Goal: Task Accomplishment & Management: Manage account settings

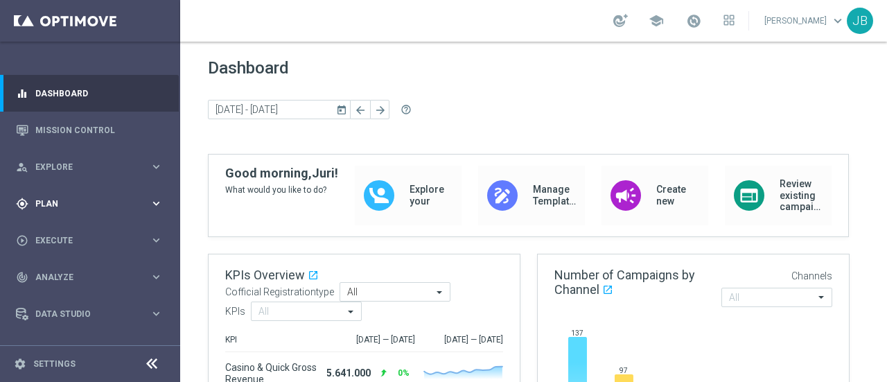
click at [101, 193] on div "gps_fixed Plan keyboard_arrow_right" at bounding box center [89, 203] width 179 height 37
click at [76, 232] on link "Target Groups" at bounding box center [90, 232] width 108 height 11
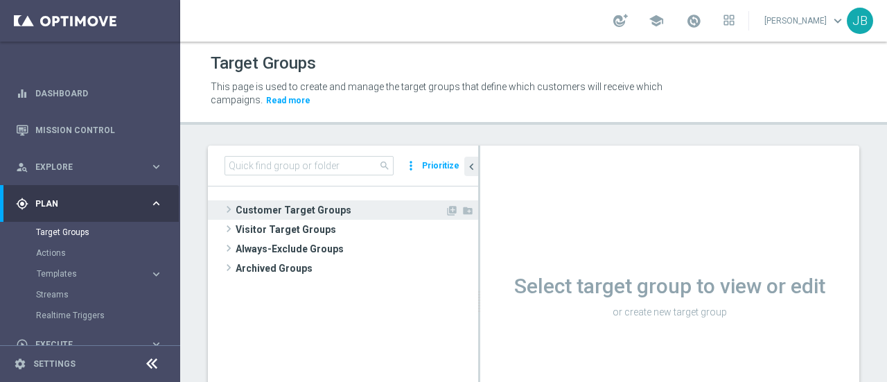
click at [272, 215] on span "Customer Target Groups" at bounding box center [340, 209] width 209 height 19
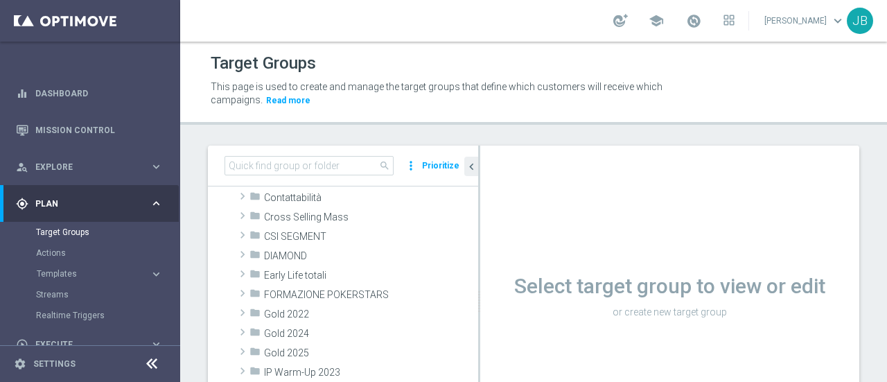
scroll to position [169, 0]
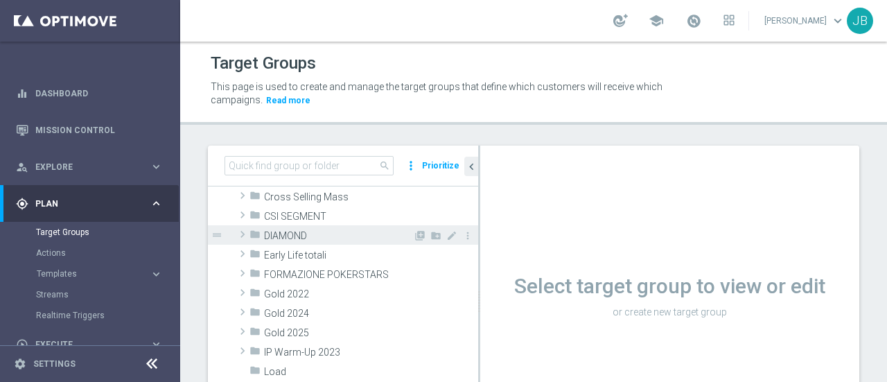
click at [244, 236] on span at bounding box center [243, 234] width 14 height 17
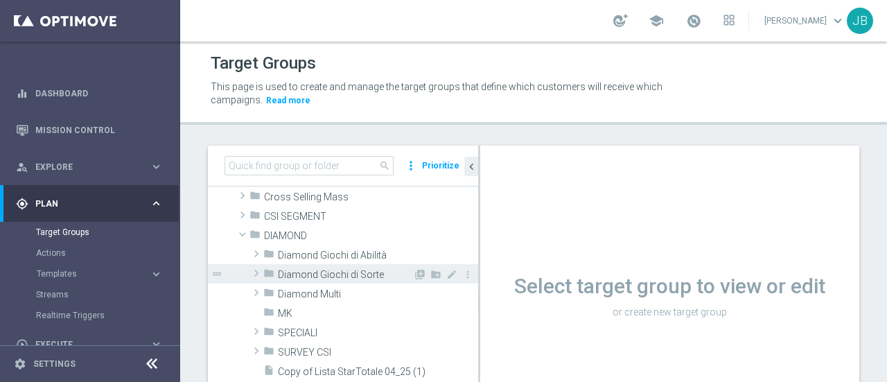
click at [256, 272] on span at bounding box center [257, 273] width 14 height 17
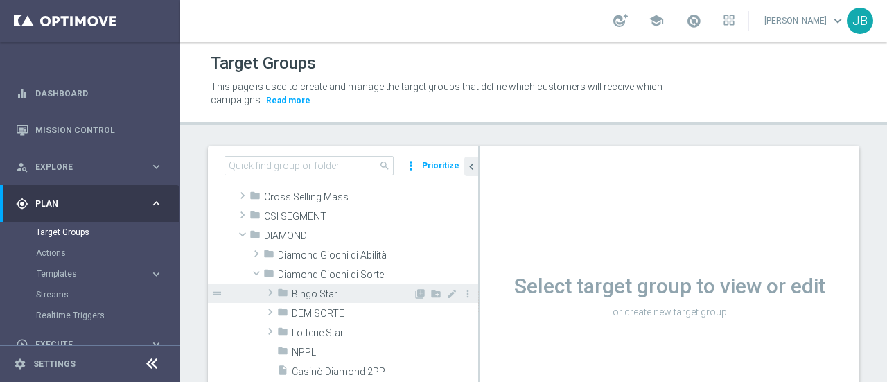
click at [318, 295] on span "Bingo Star" at bounding box center [352, 294] width 121 height 12
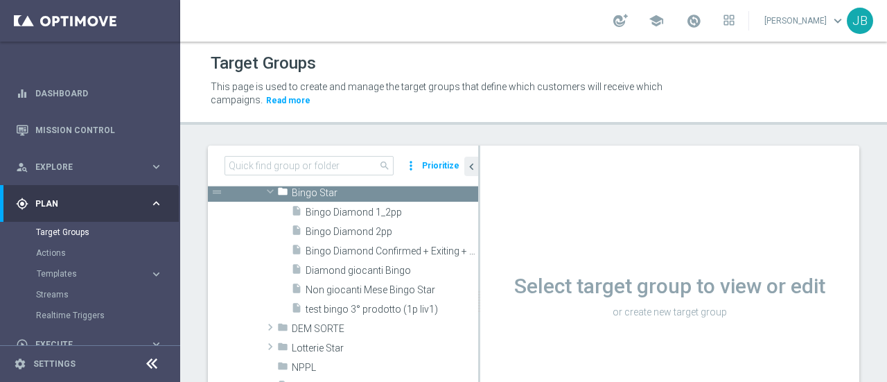
scroll to position [266, 0]
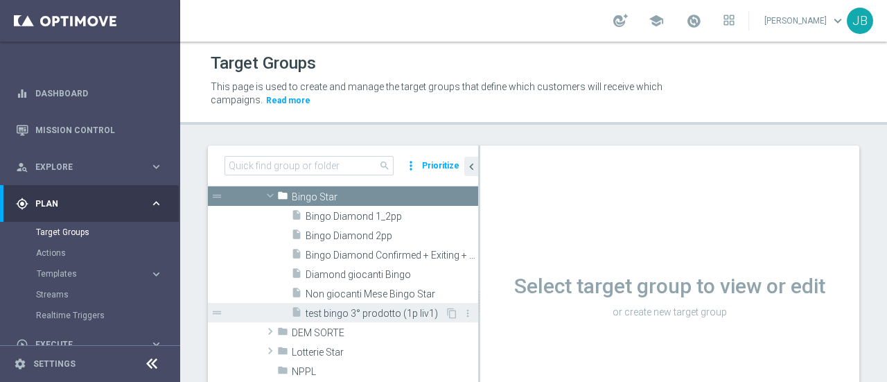
click at [379, 314] on span "test bingo 3° prodotto (1p liv1)" at bounding box center [375, 314] width 139 height 12
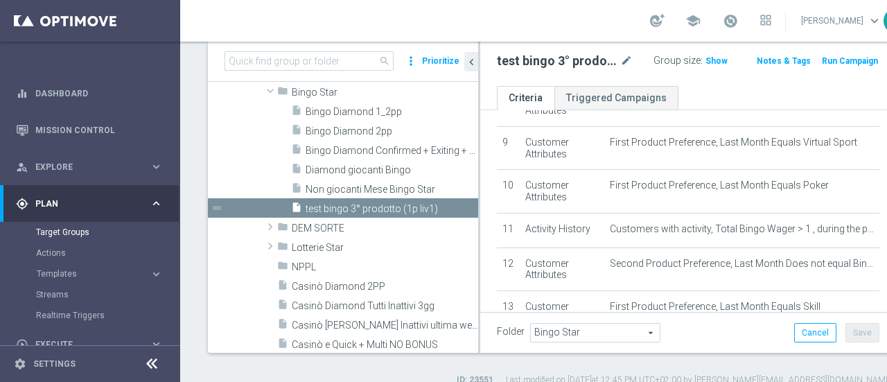
scroll to position [379, 0]
